Goal: Information Seeking & Learning: Learn about a topic

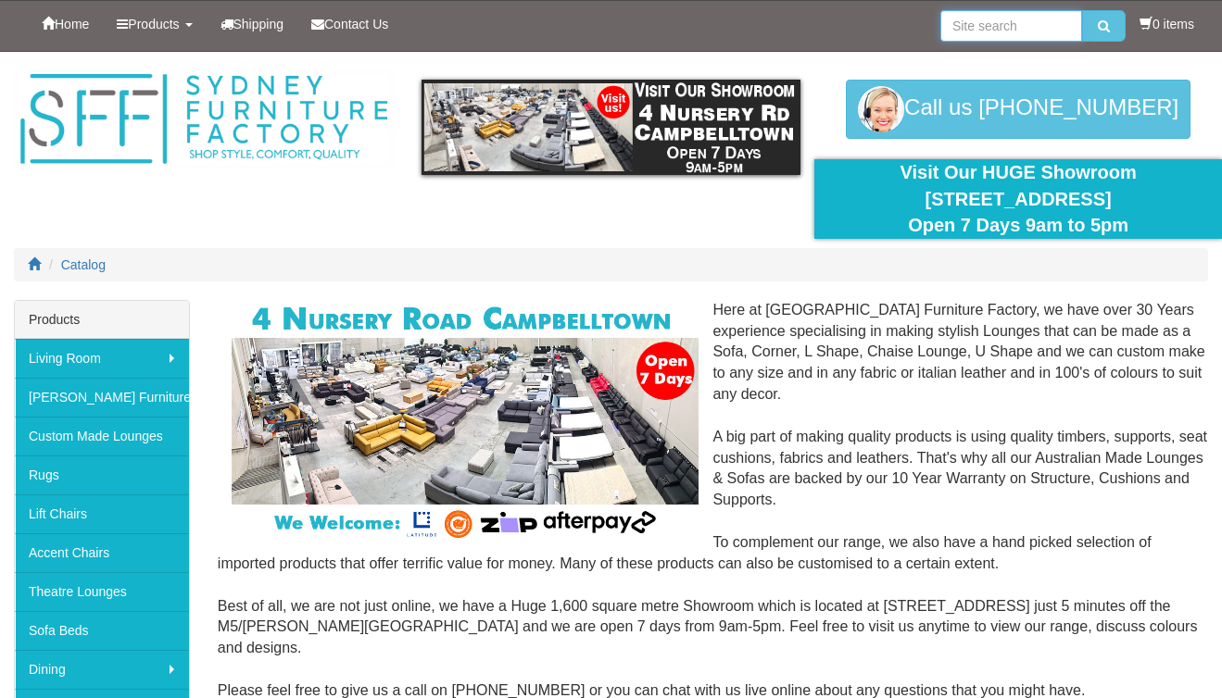
drag, startPoint x: 1072, startPoint y: 22, endPoint x: 1052, endPoint y: 27, distance: 20.0
click at [1071, 24] on input "search" at bounding box center [1011, 25] width 142 height 31
type input "oasis"
click at [1082, 10] on button "submit" at bounding box center [1104, 25] width 44 height 31
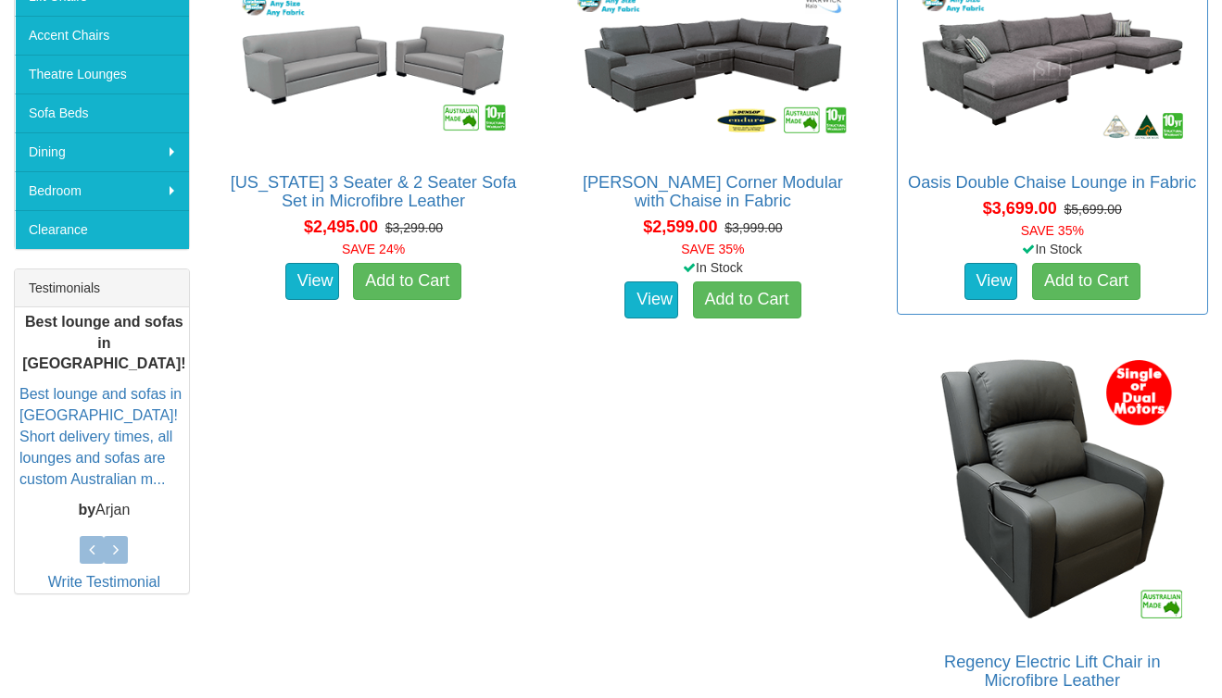
scroll to position [456, 0]
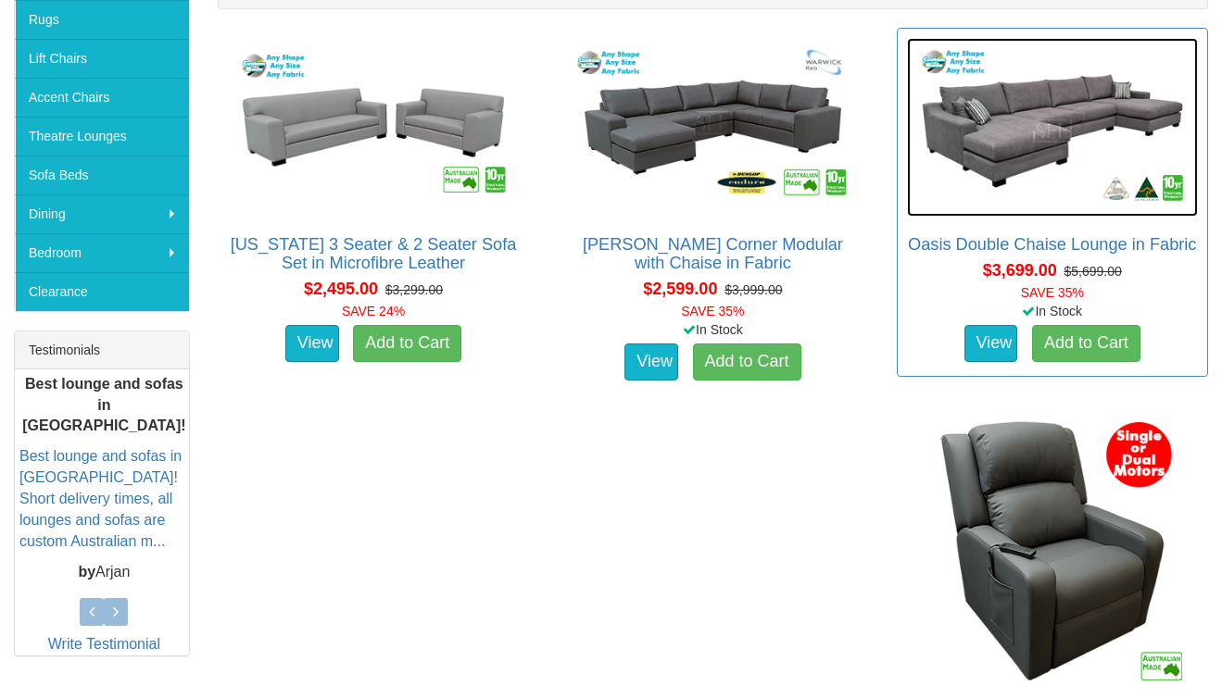
click at [1013, 130] on img at bounding box center [1052, 127] width 291 height 179
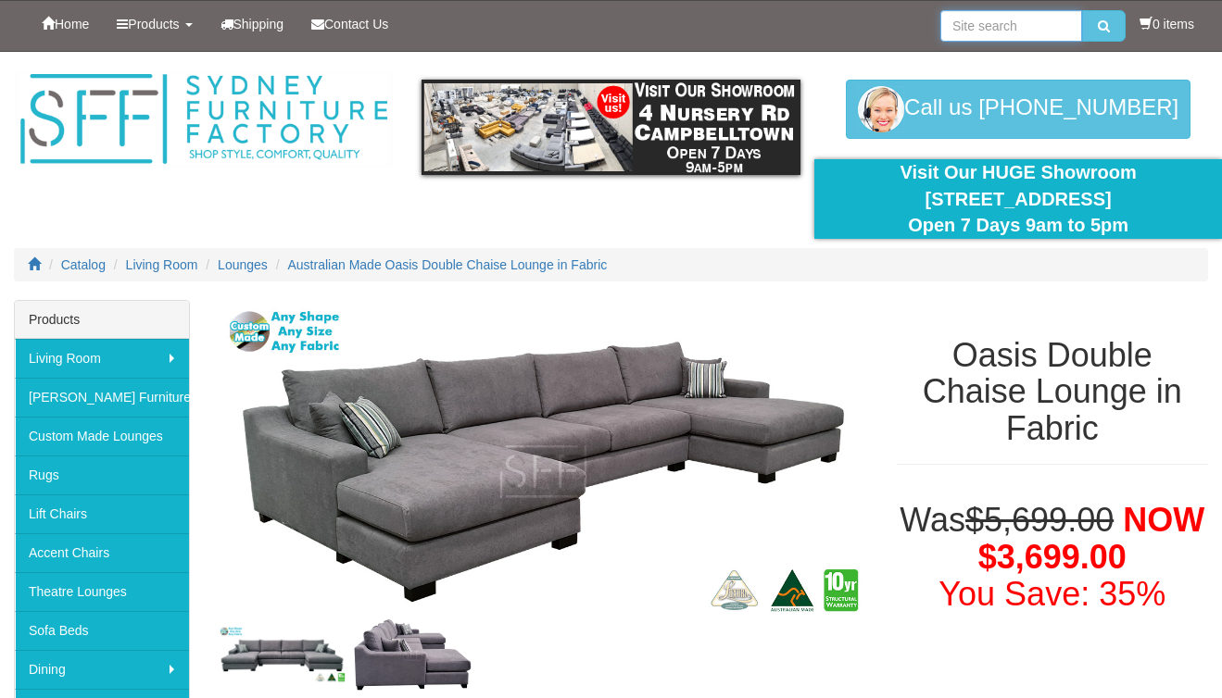
click at [972, 27] on input "search" at bounding box center [1011, 25] width 142 height 31
click at [984, 30] on input "ao" at bounding box center [1011, 25] width 142 height 31
type input "avoca"
click at [1082, 10] on button "submit" at bounding box center [1104, 25] width 44 height 31
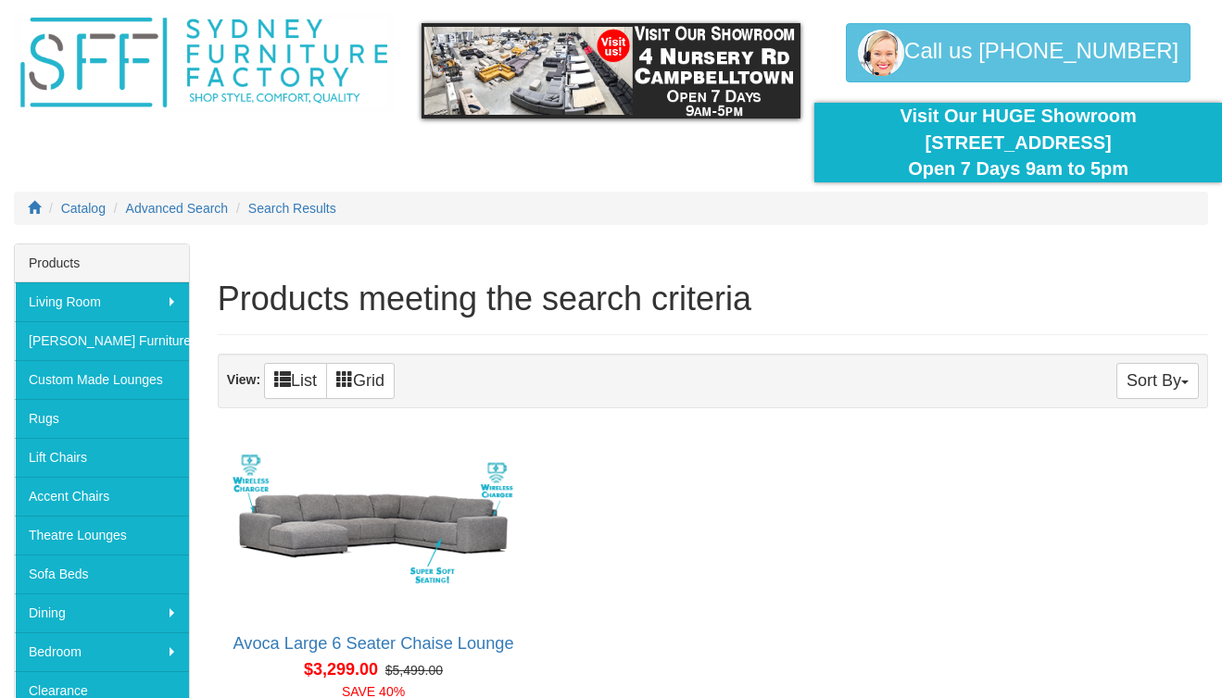
scroll to position [163, 0]
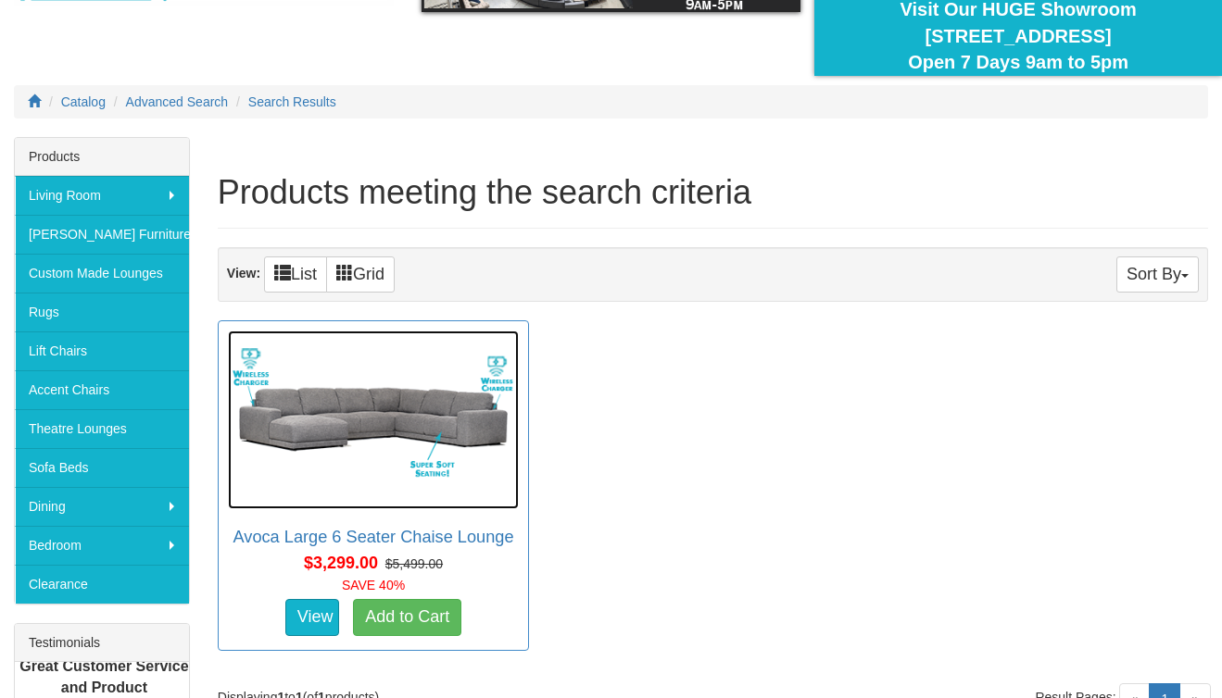
click at [363, 418] on img at bounding box center [373, 420] width 291 height 179
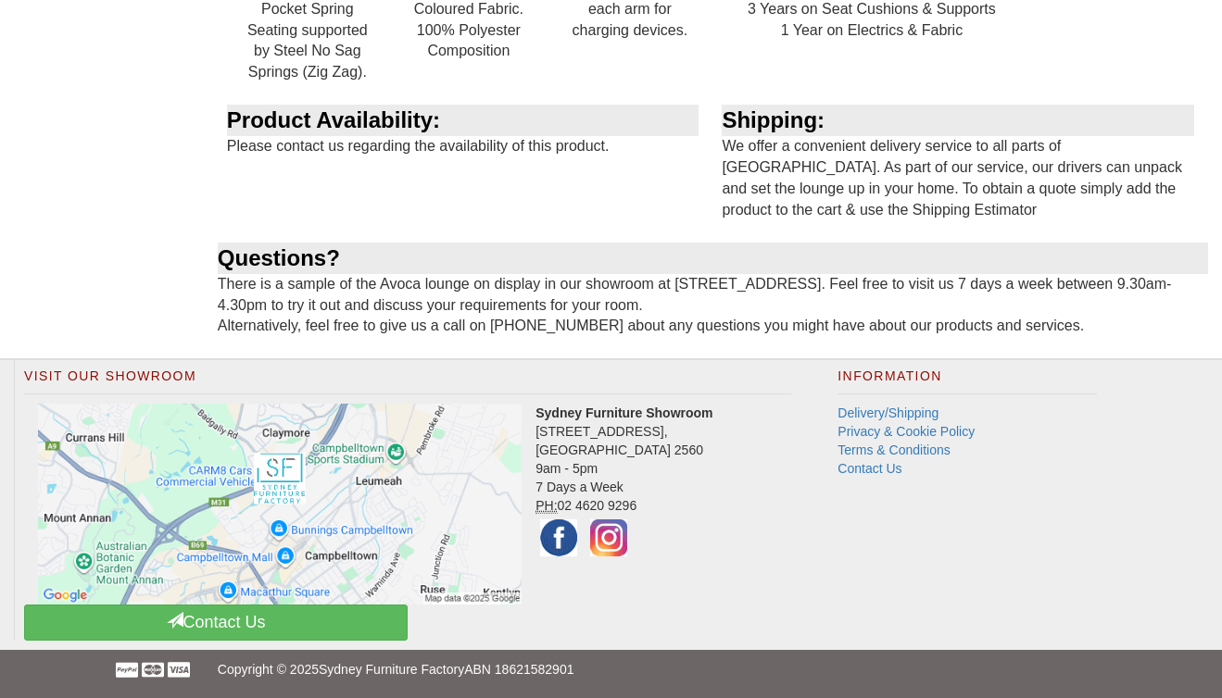
scroll to position [2225, 0]
click at [605, 532] on img at bounding box center [608, 538] width 46 height 46
